Goal: Transaction & Acquisition: Purchase product/service

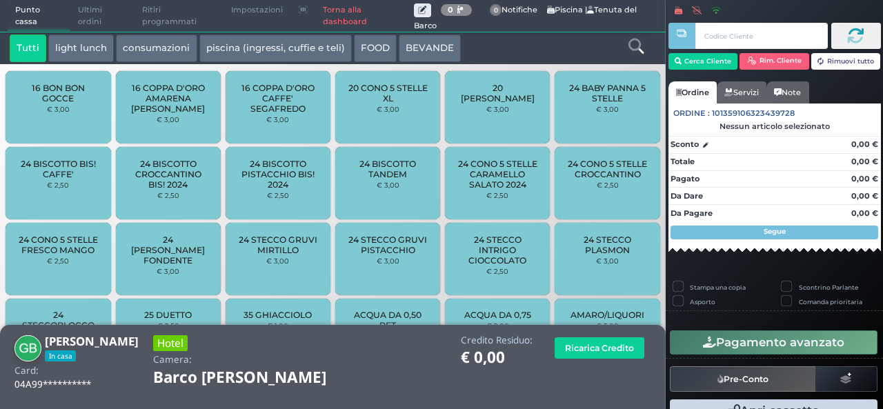
click at [633, 50] on icon at bounding box center [635, 46] width 15 height 15
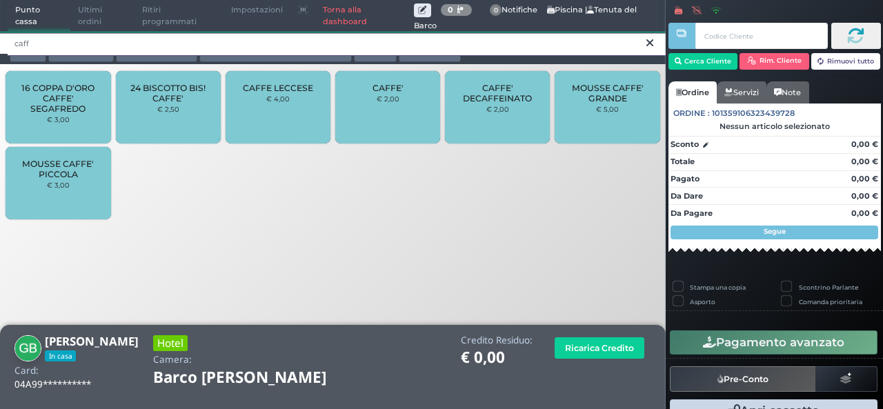
type input "caff"
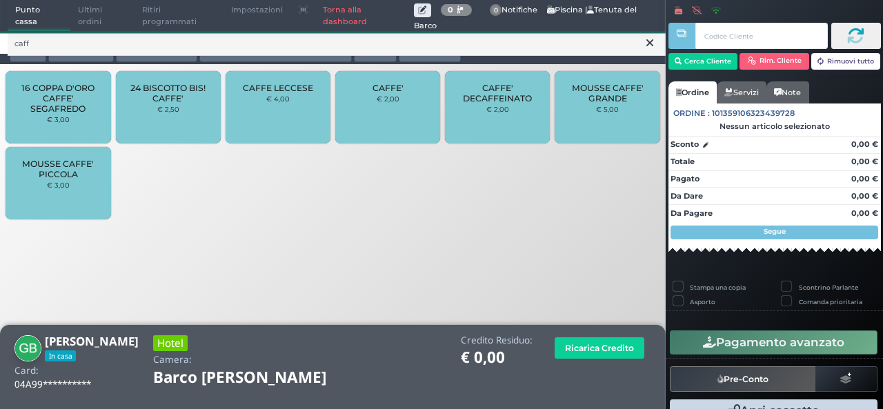
click at [384, 123] on div "CAFFE' € 2,00" at bounding box center [387, 107] width 105 height 72
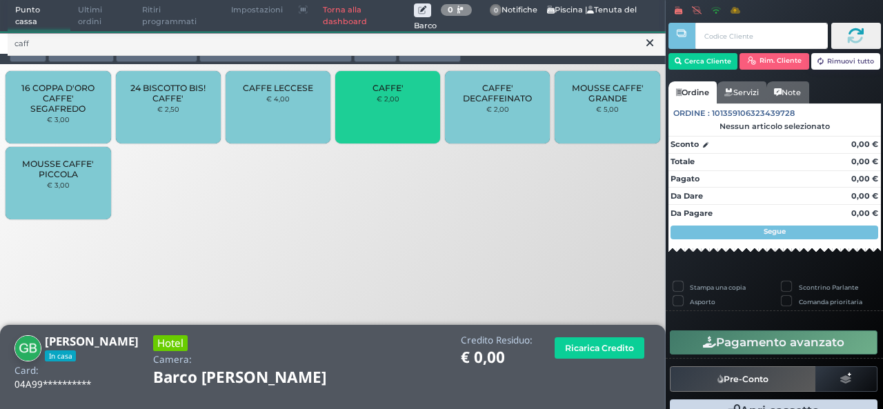
click at [383, 119] on div "CAFFE' € 2,00" at bounding box center [387, 107] width 105 height 72
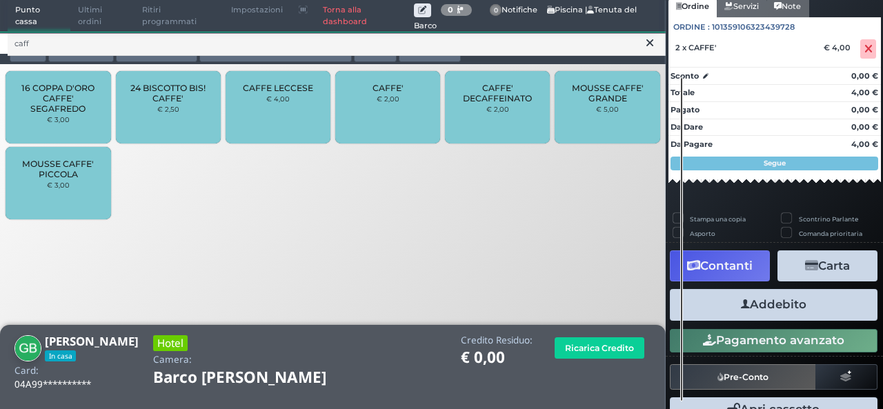
scroll to position [139, 0]
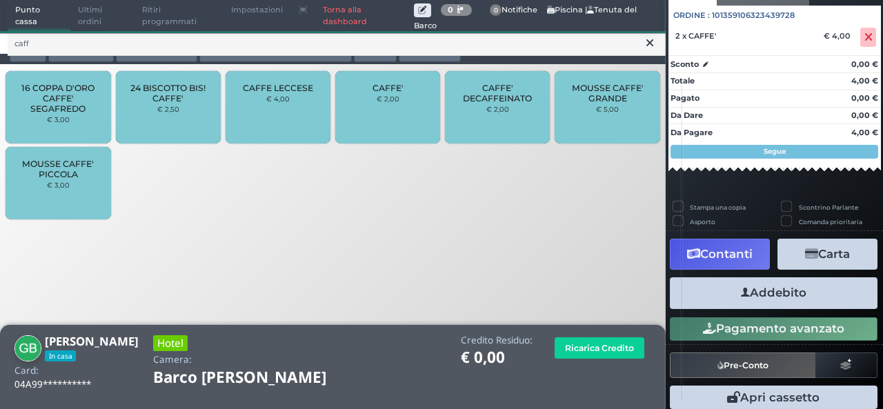
click at [777, 298] on button "Addebito" at bounding box center [774, 292] width 208 height 31
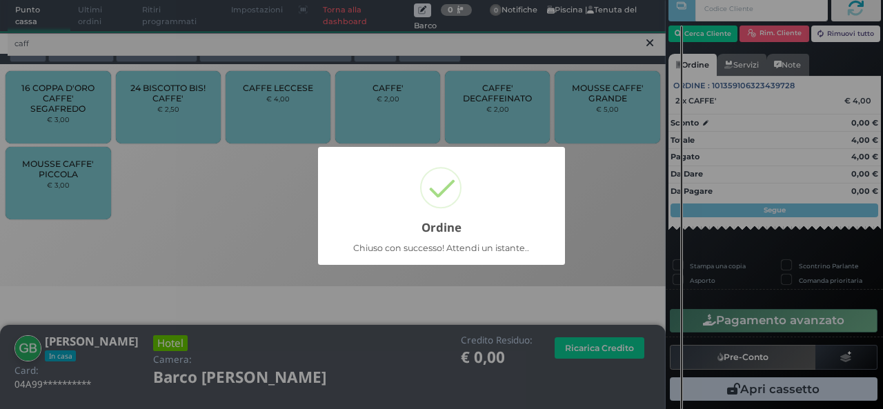
scroll to position [39, 0]
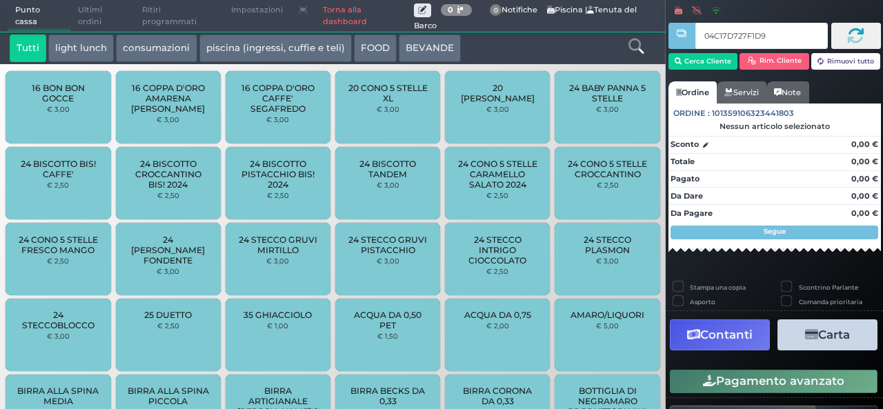
type input "04C17D727F1D90"
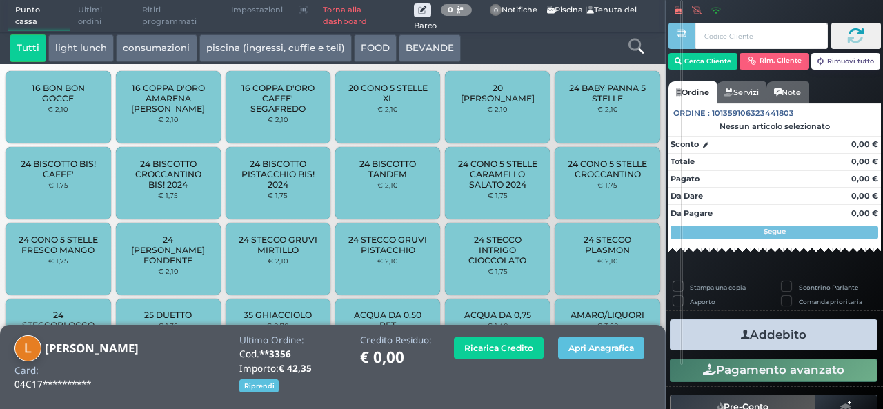
click at [642, 44] on icon at bounding box center [635, 46] width 15 height 15
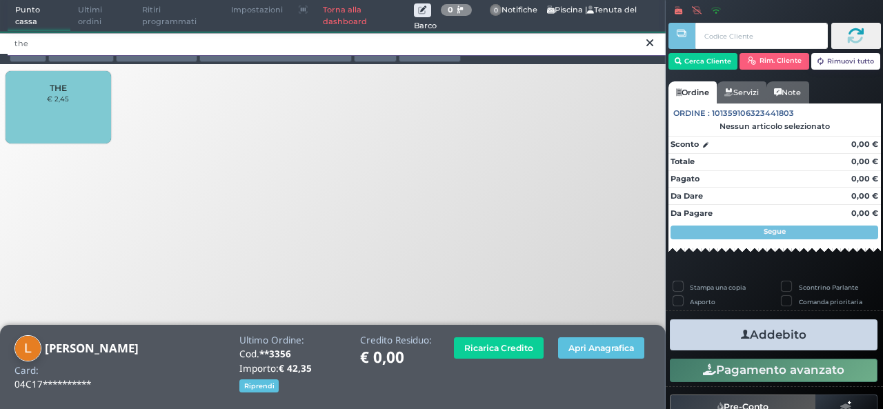
type input "the"
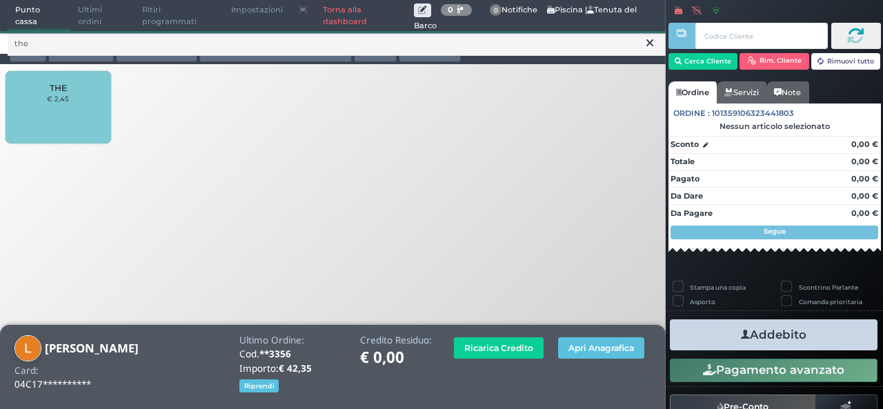
click at [84, 104] on div "THE € 2,45" at bounding box center [58, 107] width 105 height 72
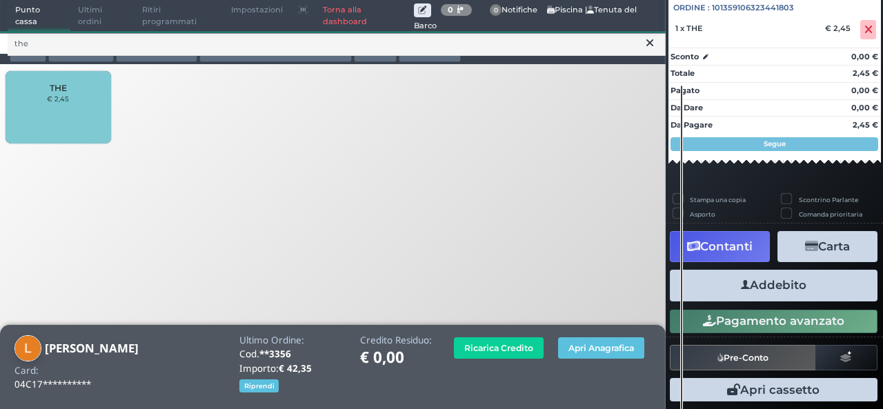
scroll to position [152, 0]
click at [778, 301] on div "Addebito Card cliente" at bounding box center [773, 285] width 215 height 39
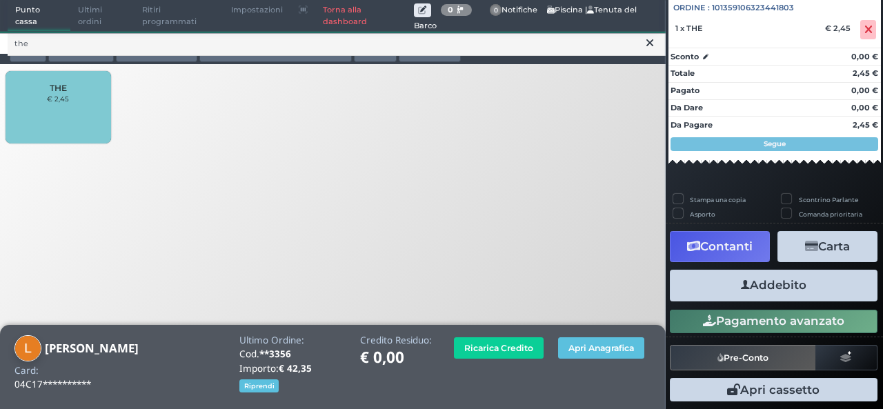
click at [779, 291] on button "Addebito" at bounding box center [774, 285] width 208 height 31
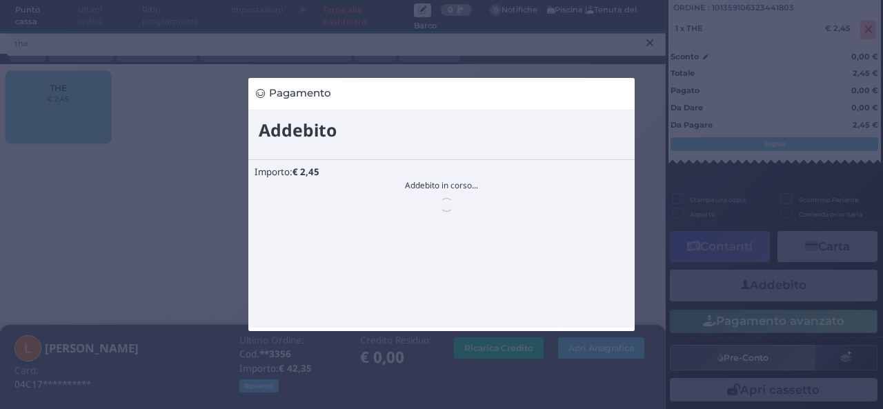
scroll to position [0, 0]
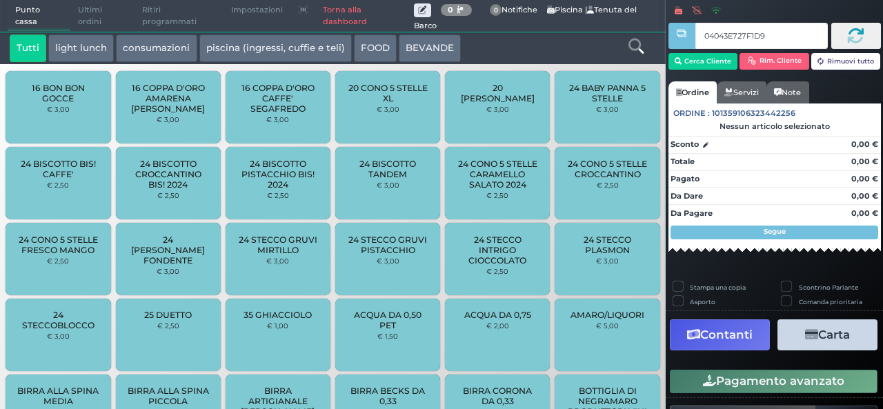
type input "04043E727F1D95"
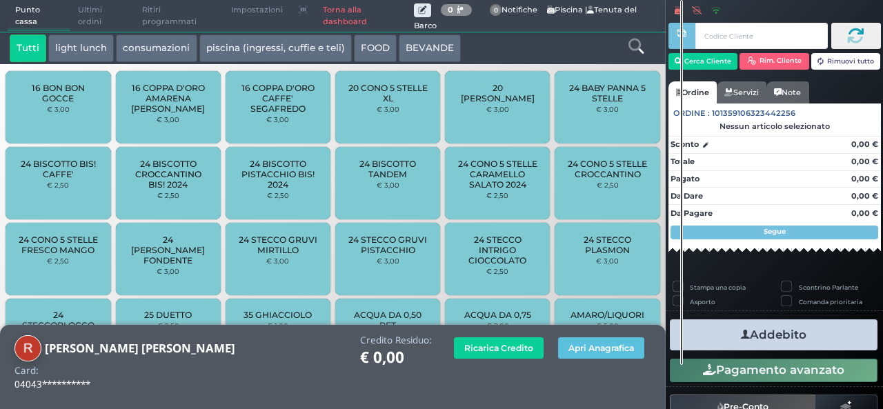
click at [634, 50] on icon at bounding box center [635, 46] width 15 height 15
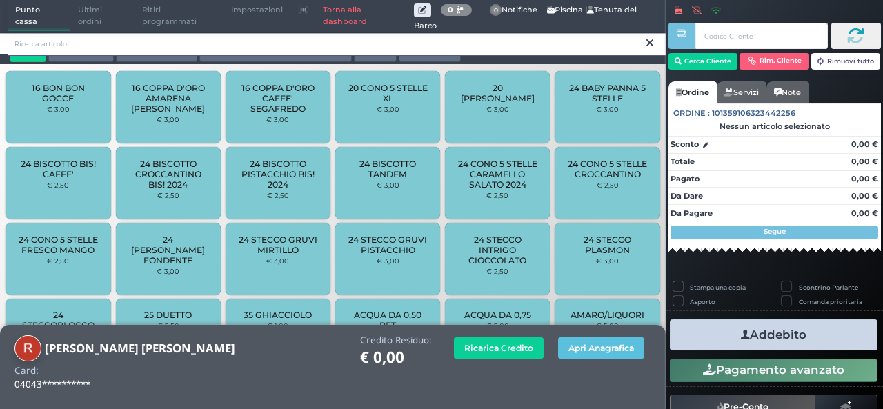
click at [622, 32] on input "search" at bounding box center [337, 44] width 658 height 24
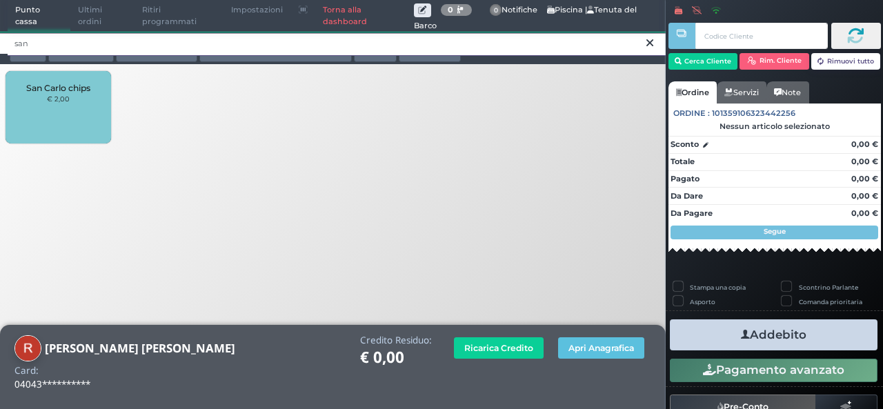
type input "san"
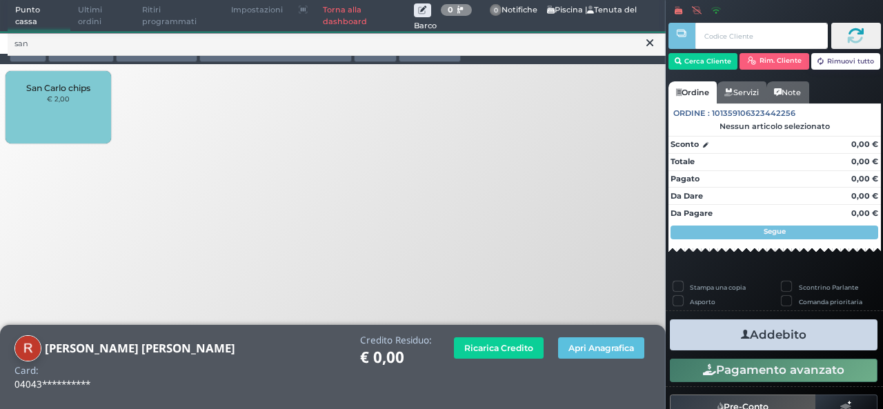
click at [48, 114] on div "San Carlo chips € 2,00" at bounding box center [58, 107] width 105 height 72
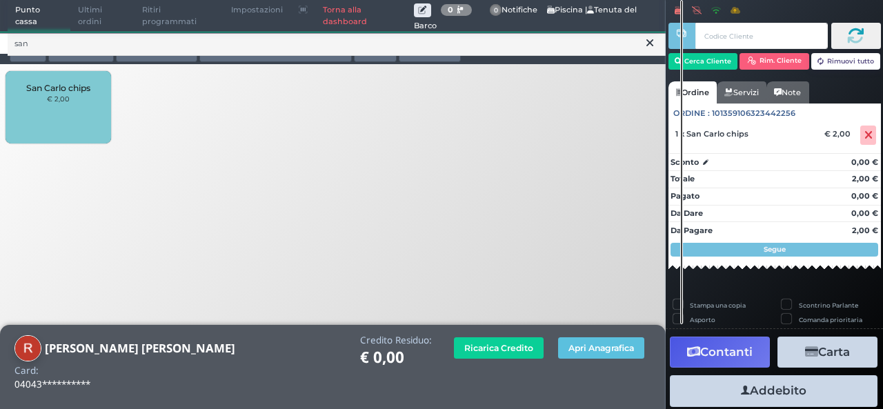
click at [812, 184] on div "Totale 2,00 €" at bounding box center [774, 177] width 212 height 14
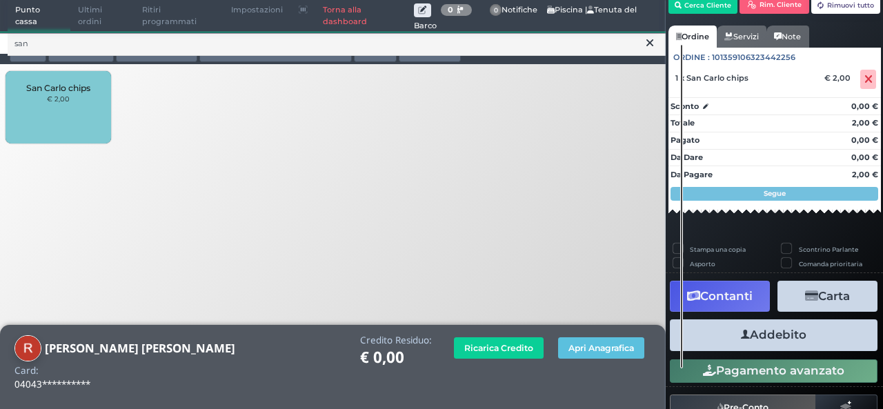
scroll to position [80, 0]
click at [775, 333] on button "Addebito" at bounding box center [774, 334] width 208 height 31
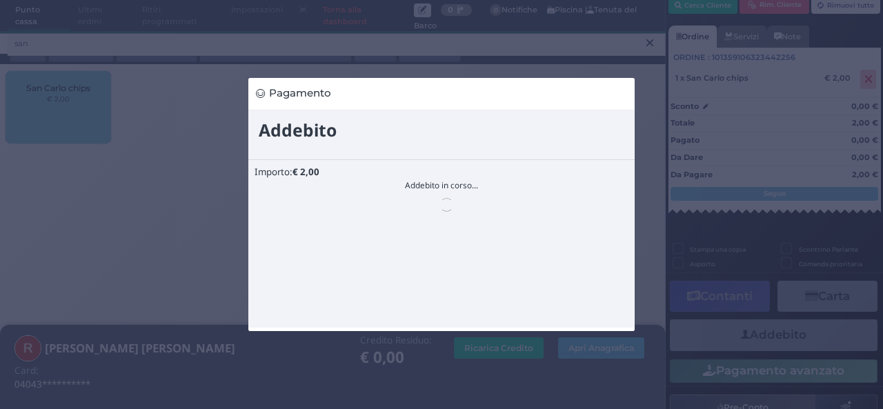
scroll to position [0, 0]
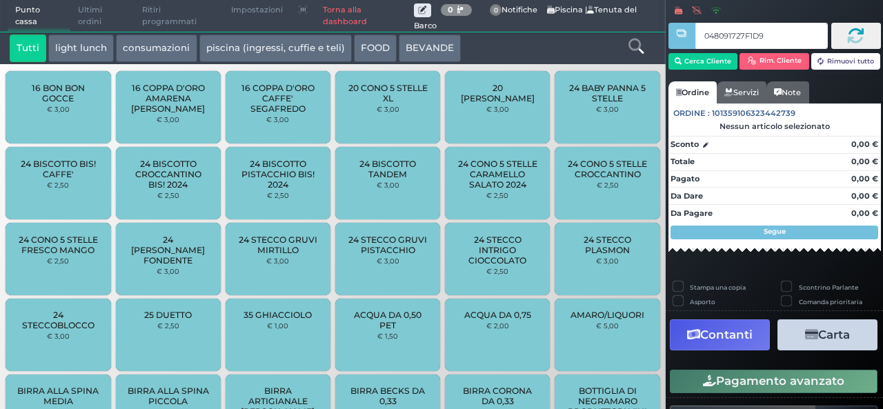
type input "048091727F1D91"
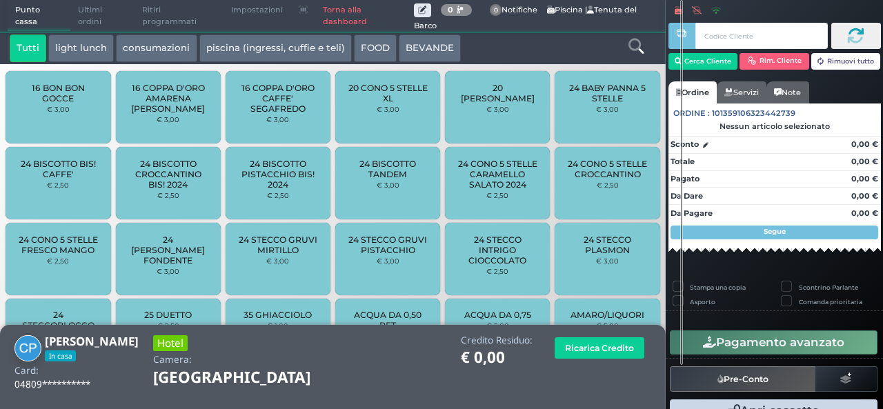
click at [630, 39] on icon at bounding box center [635, 46] width 15 height 15
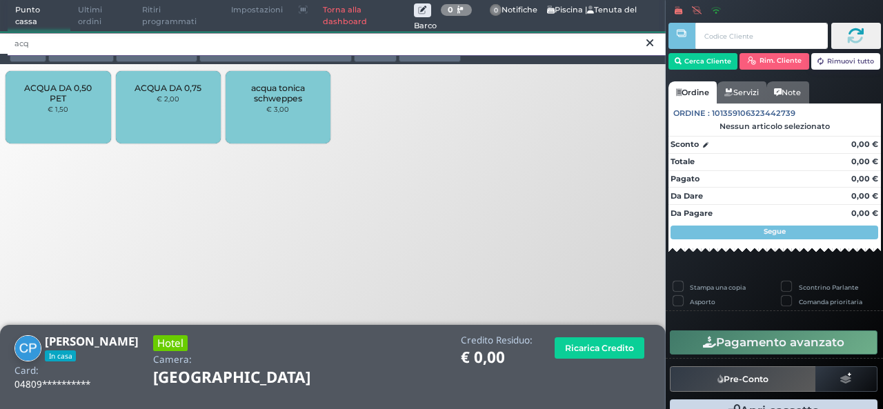
type input "acq"
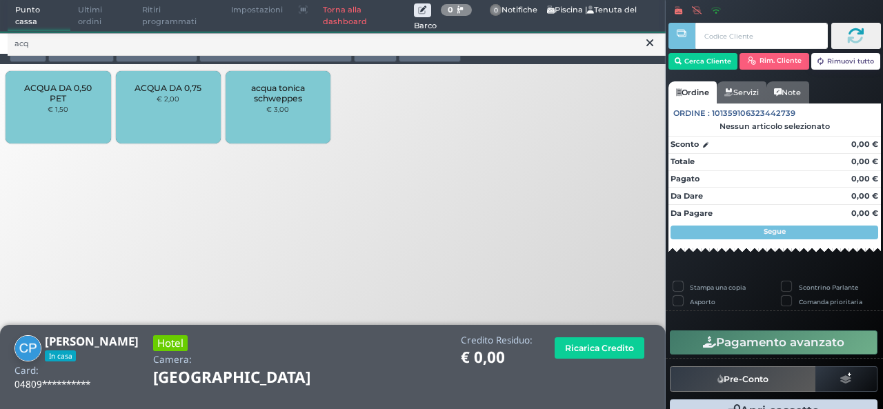
click at [66, 119] on div "ACQUA DA 0,50 PET € 1,50" at bounding box center [58, 107] width 105 height 72
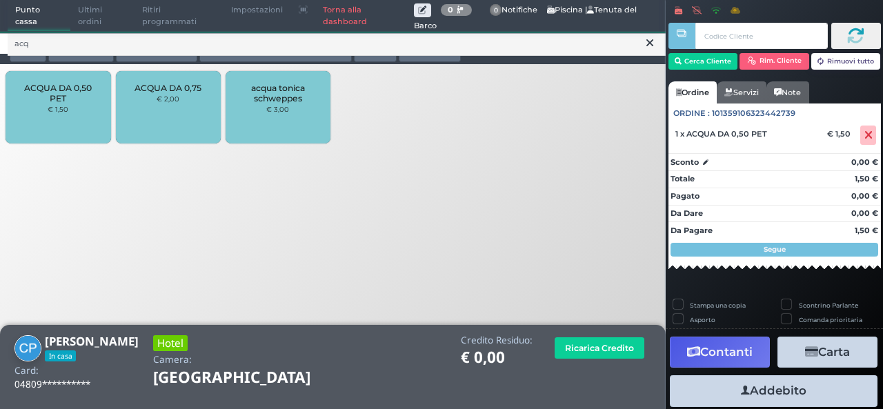
click at [66, 119] on div "ACQUA DA 0,50 PET € 1,50" at bounding box center [58, 107] width 105 height 72
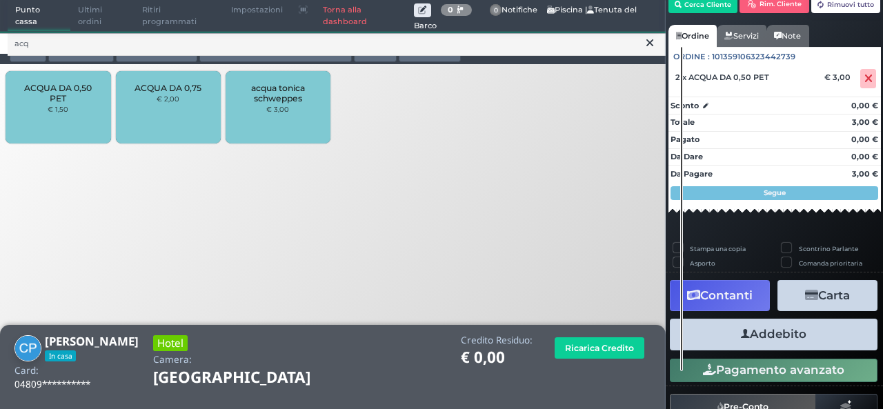
scroll to position [83, 0]
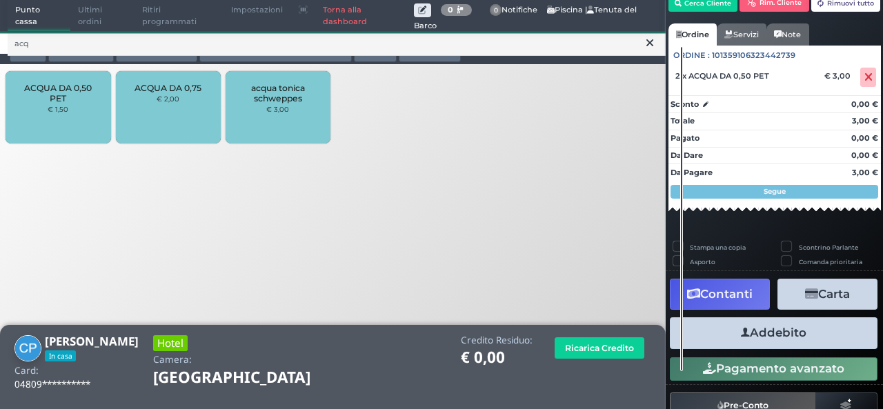
click at [742, 322] on button "Addebito" at bounding box center [774, 332] width 208 height 31
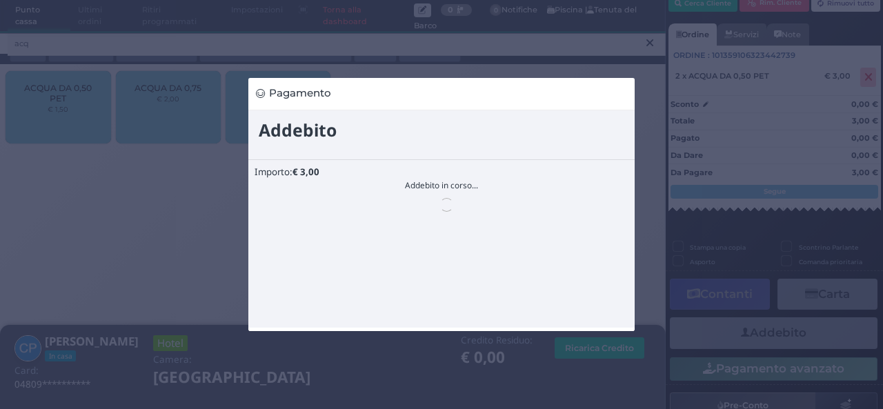
scroll to position [0, 0]
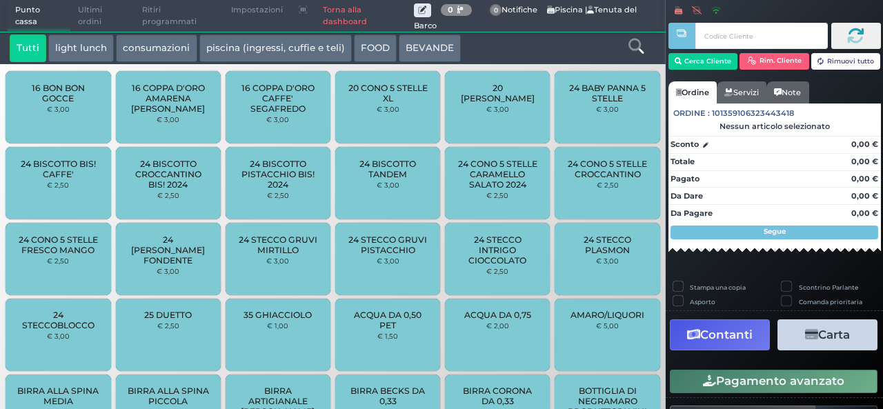
click at [742, 322] on button "Contanti" at bounding box center [720, 334] width 100 height 31
